Goal: Task Accomplishment & Management: Manage account settings

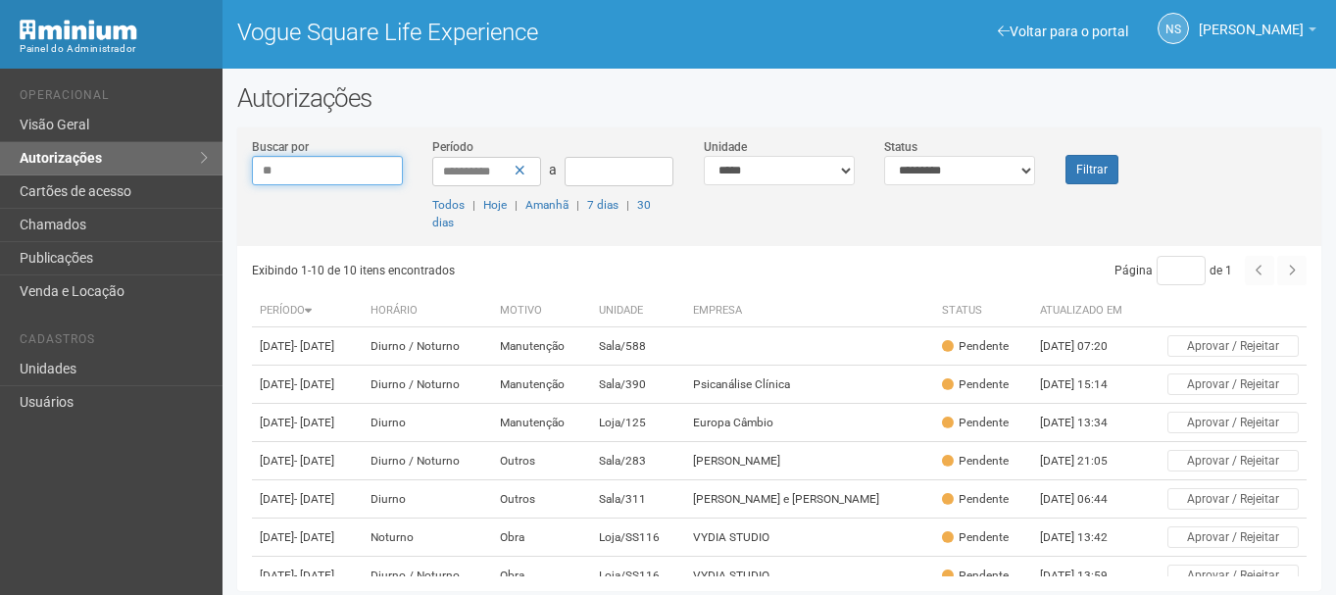
type input "**"
click at [921, 56] on div "NS Nicolle Silva Nicolle Silva nicolle.silva@voguesquare.com.br Meu perfil Alte…" at bounding box center [1057, 30] width 557 height 60
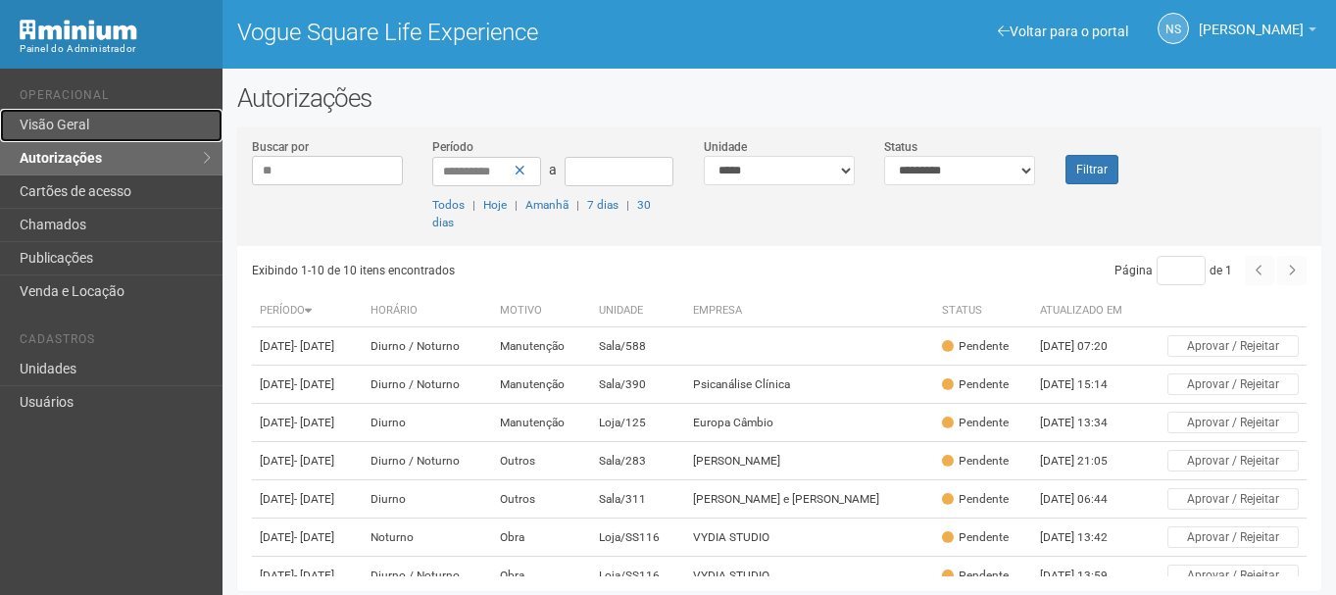
click at [53, 111] on link "Visão Geral" at bounding box center [111, 125] width 223 height 33
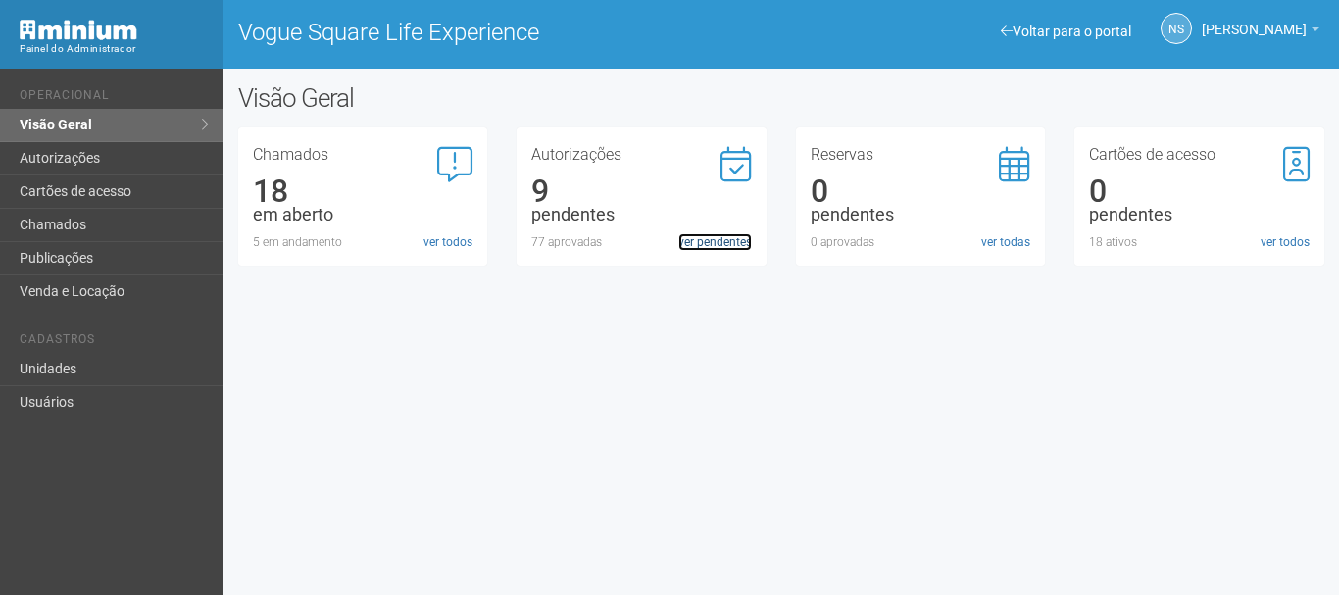
click at [700, 241] on link "ver pendentes" at bounding box center [715, 242] width 74 height 18
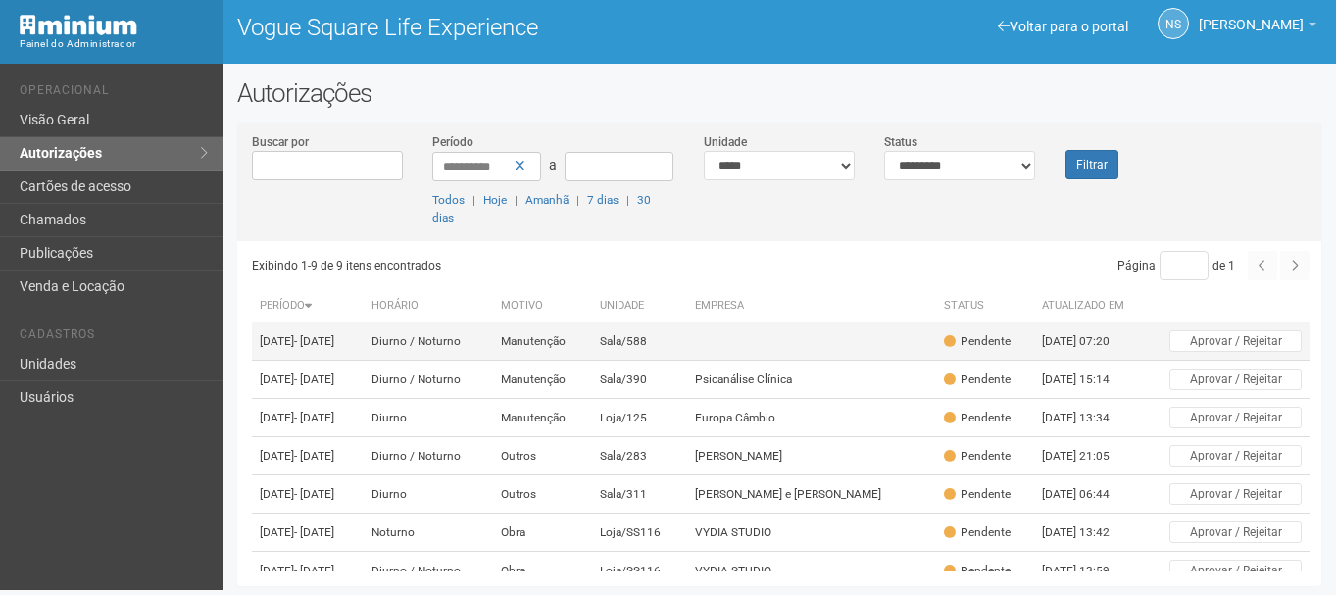
click at [493, 360] on td "Diurno / Noturno" at bounding box center [428, 342] width 129 height 38
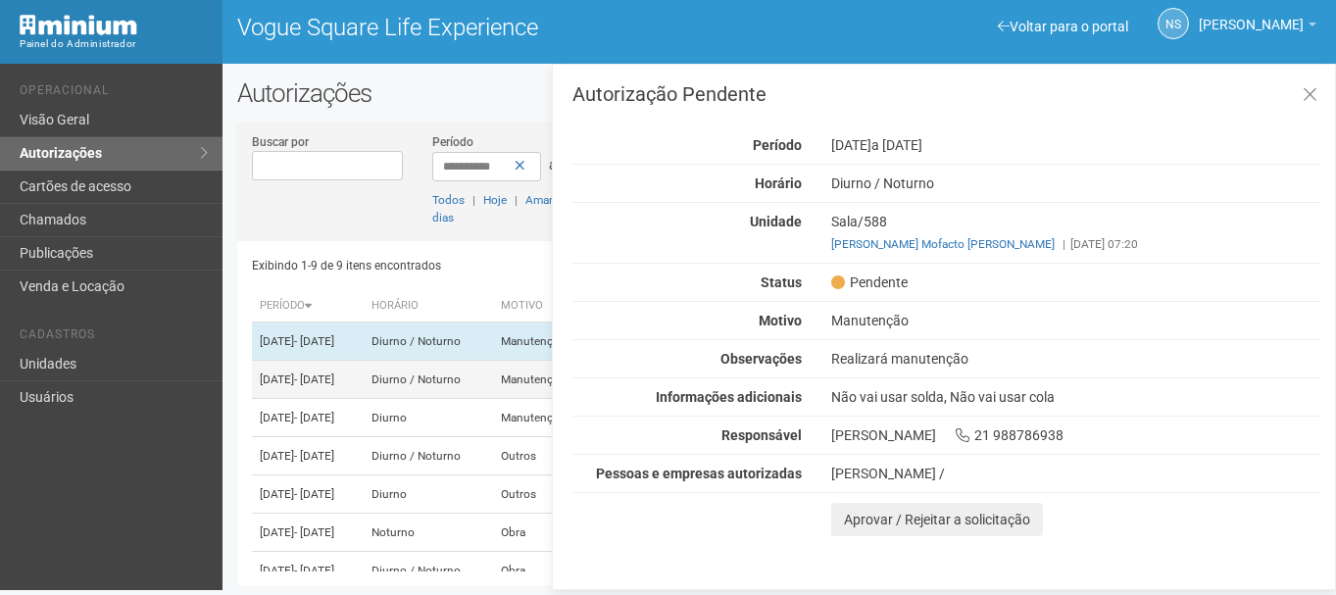
click at [364, 375] on td "04/09/2025 - 01/11/2025" at bounding box center [308, 380] width 112 height 38
